Goal: Transaction & Acquisition: Purchase product/service

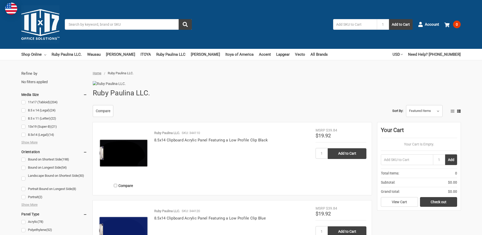
click at [121, 27] on input "Search" at bounding box center [128, 24] width 127 height 11
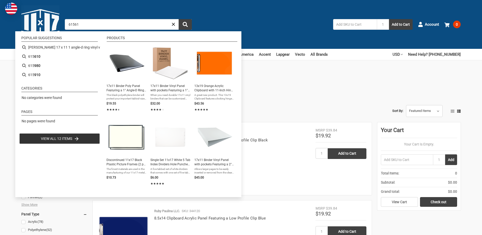
type input "615610"
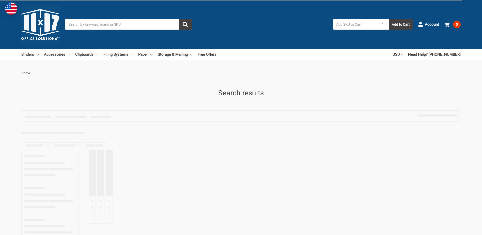
type input "615610"
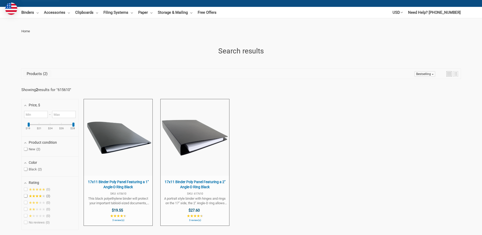
scroll to position [51, 0]
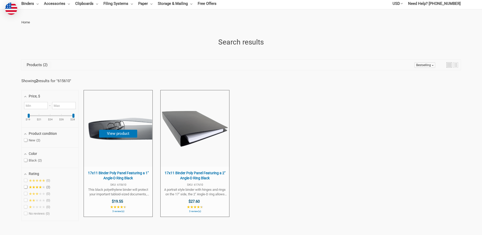
click at [130, 173] on span "17x11 Binder Poly Panel Featuring a 1" Angle-D Ring Black" at bounding box center [118, 175] width 64 height 10
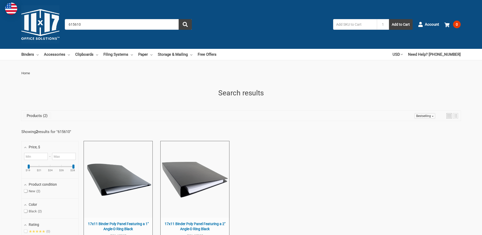
drag, startPoint x: 87, startPoint y: 25, endPoint x: 40, endPoint y: 23, distance: 46.5
click at [40, 23] on div "Toggle menu Search 615610 1 Add to Cart Account 0 Your Cart Your Cart Is Empty.…" at bounding box center [241, 24] width 482 height 49
click at [77, 24] on input "615610" at bounding box center [128, 24] width 127 height 11
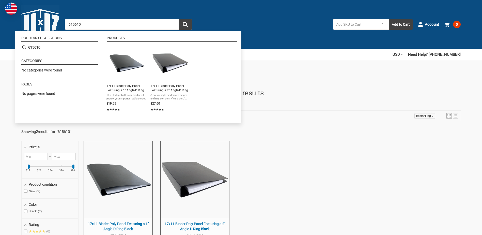
click at [77, 24] on input "615610" at bounding box center [128, 24] width 127 height 11
click at [78, 24] on input "615610" at bounding box center [128, 24] width 127 height 11
drag, startPoint x: 90, startPoint y: 24, endPoint x: 40, endPoint y: 21, distance: 50.7
click at [40, 21] on div "Toggle menu Search 615610 1 Add to Cart Account 0 Your Cart Your Cart Is Empty.…" at bounding box center [241, 24] width 482 height 49
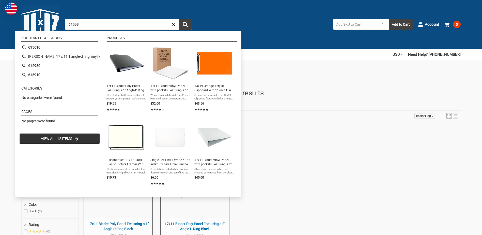
type input "615980"
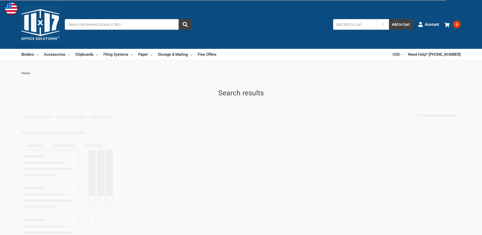
type input "615980"
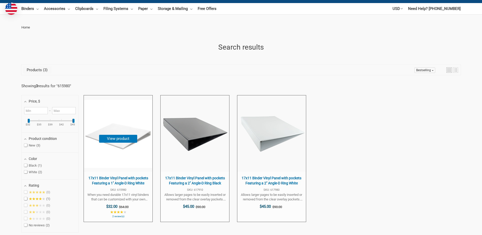
scroll to position [51, 0]
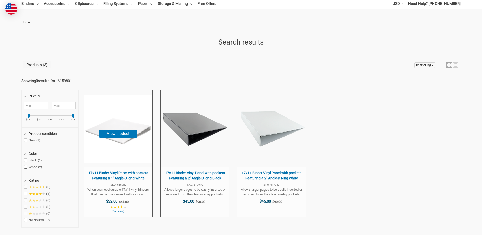
click at [114, 173] on span "17x11 Binder Vinyl Panel with pockets Featuring a 1" Angle-D Ring White" at bounding box center [118, 175] width 64 height 10
